Goal: Transaction & Acquisition: Book appointment/travel/reservation

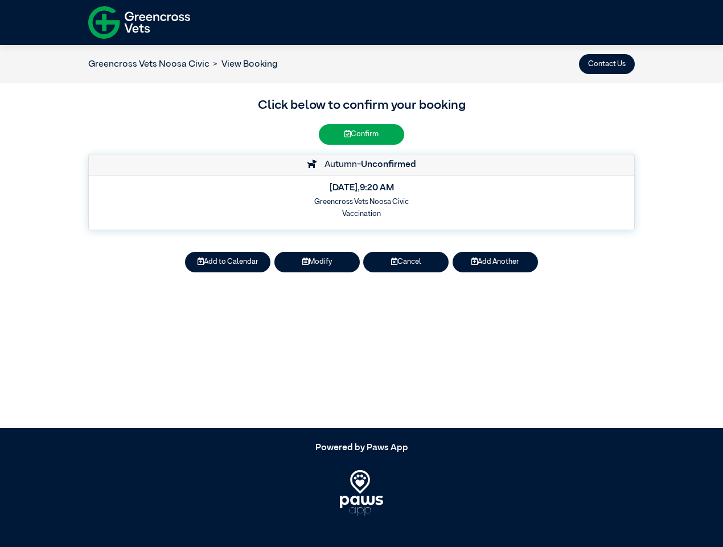
click at [607, 64] on button "Contact Us" at bounding box center [607, 64] width 56 height 20
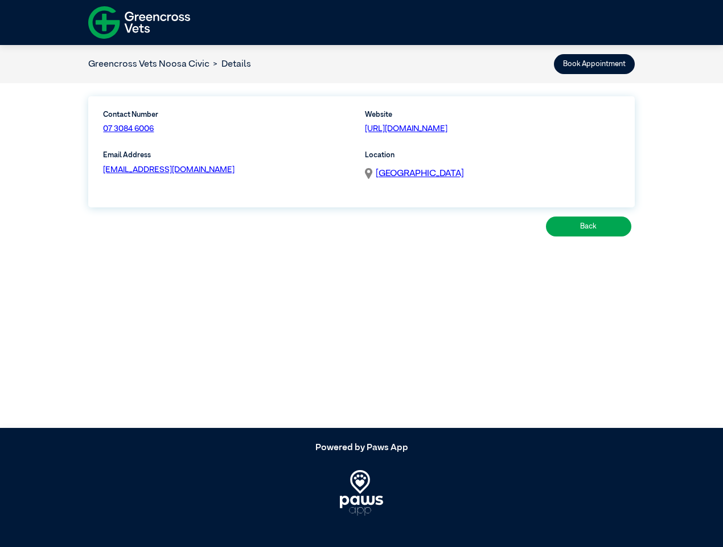
click at [228, 262] on article "Greencross Vets Noosa Civic Details Book Appointment Contact Number 07 3084 600…" at bounding box center [361, 236] width 723 height 383
click at [317, 262] on article "Greencross Vets Noosa Civic Details Book Appointment Contact Number 07 3084 600…" at bounding box center [361, 236] width 723 height 383
click at [406, 262] on article "Greencross Vets Noosa Civic Details Book Appointment Contact Number 07 3084 600…" at bounding box center [361, 236] width 723 height 383
click at [496, 262] on article "Greencross Vets Noosa Civic Details Book Appointment Contact Number 07 3084 600…" at bounding box center [361, 236] width 723 height 383
